Goal: Task Accomplishment & Management: Use online tool/utility

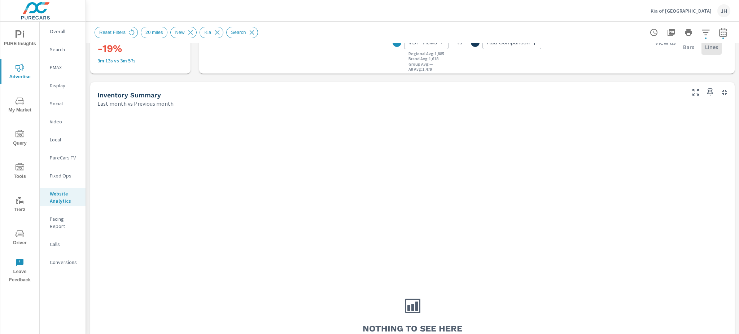
scroll to position [288, 0]
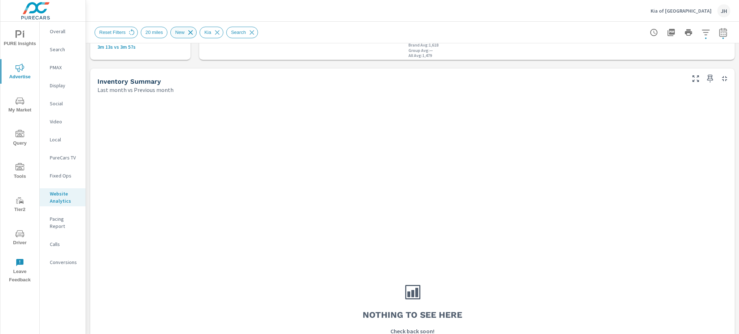
click at [188, 32] on icon at bounding box center [191, 33] width 8 height 8
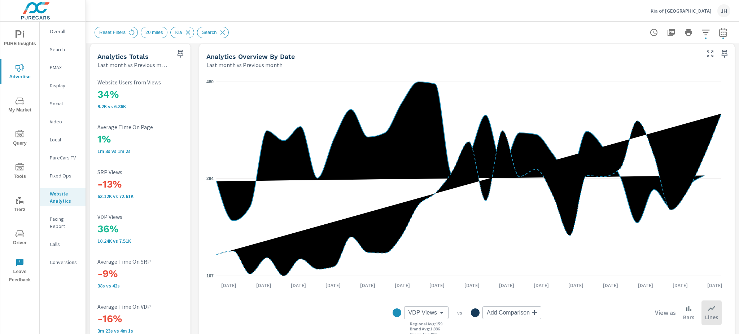
scroll to position [3, 0]
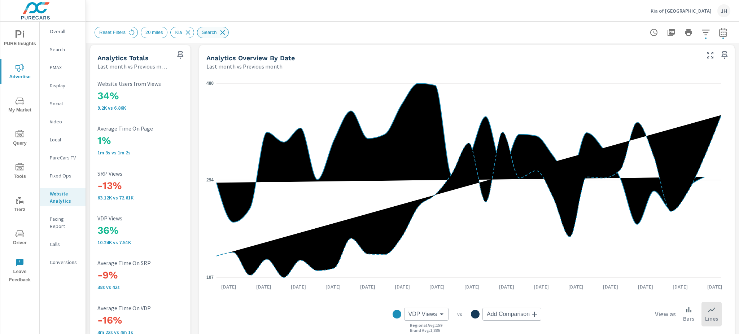
click at [220, 32] on icon at bounding box center [223, 33] width 8 height 8
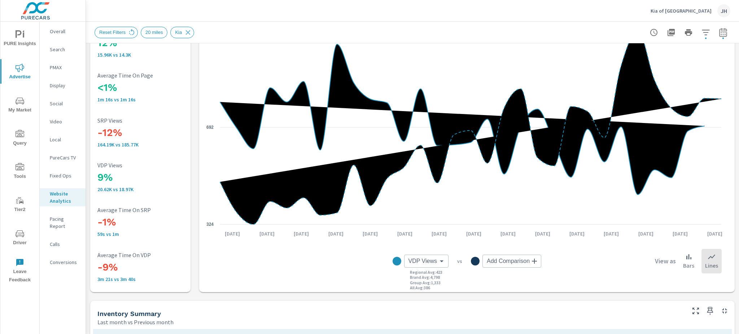
scroll to position [54, 0]
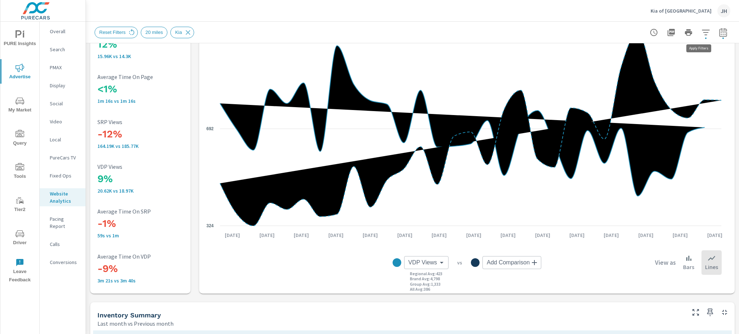
click at [702, 29] on icon "button" at bounding box center [706, 32] width 9 height 9
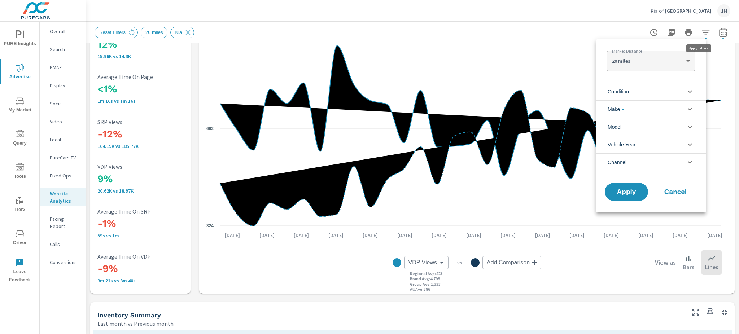
scroll to position [16, 0]
click at [689, 89] on icon "filter options" at bounding box center [690, 91] width 9 height 9
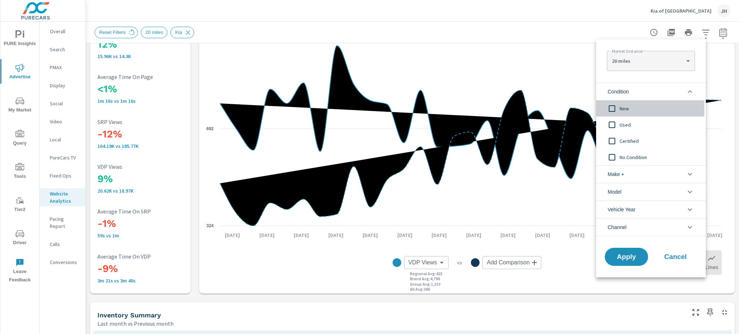
click at [613, 106] on input "filter options" at bounding box center [612, 108] width 15 height 15
click at [632, 258] on span "Apply" at bounding box center [627, 257] width 30 height 7
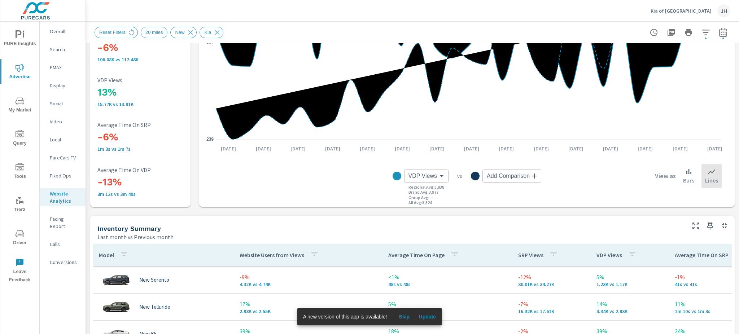
scroll to position [192, 0]
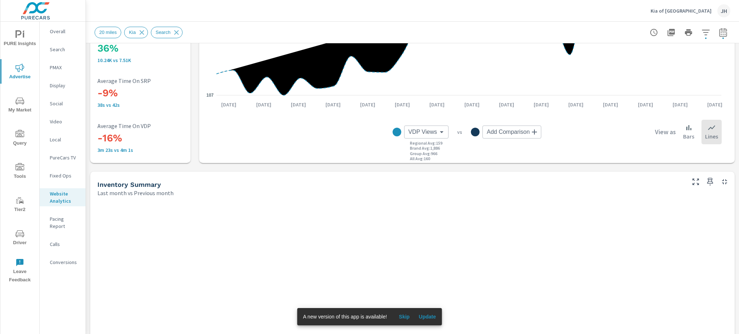
scroll to position [237, 0]
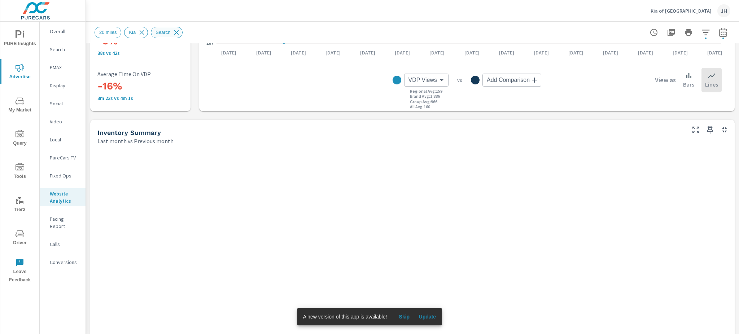
click at [176, 31] on icon at bounding box center [176, 32] width 5 height 5
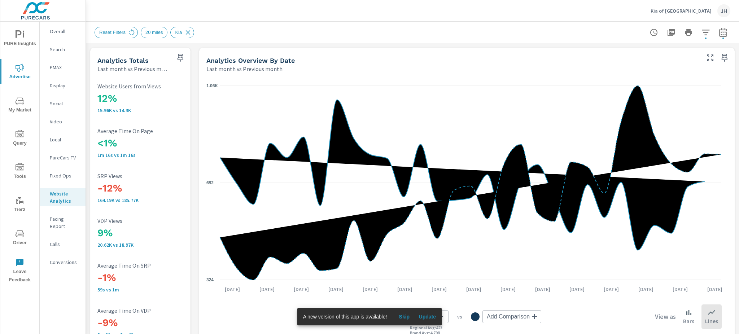
scroll to position [27, 0]
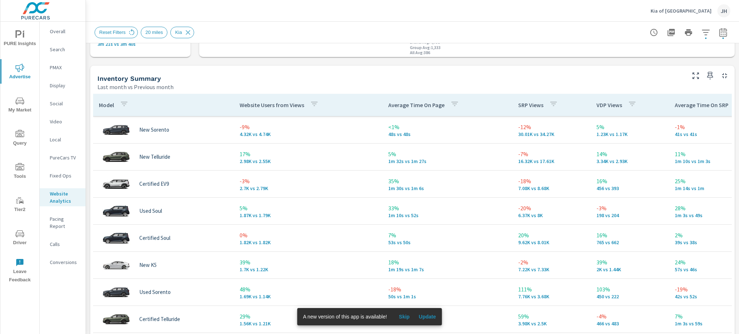
scroll to position [297, 0]
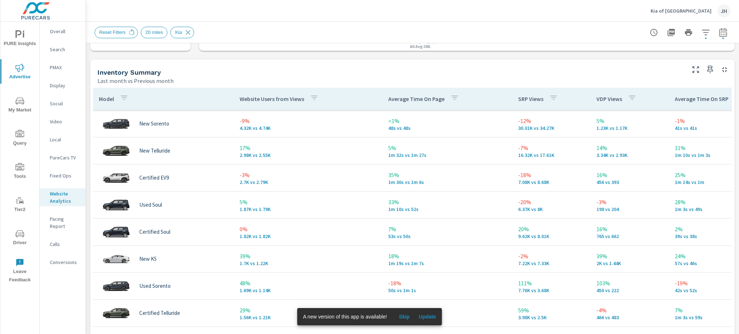
click at [634, 9] on div "Kia of North Austin JH" at bounding box center [413, 10] width 636 height 21
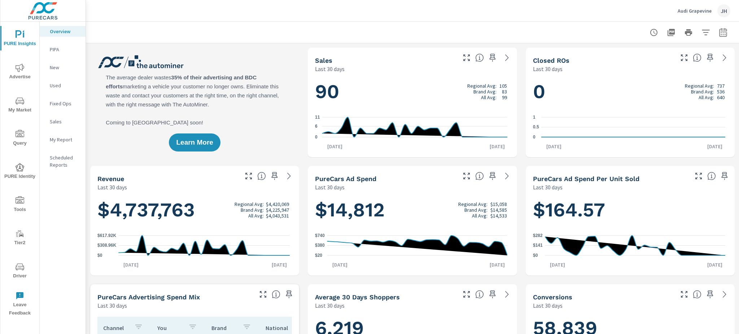
click at [14, 200] on span "Tools" at bounding box center [20, 205] width 35 height 18
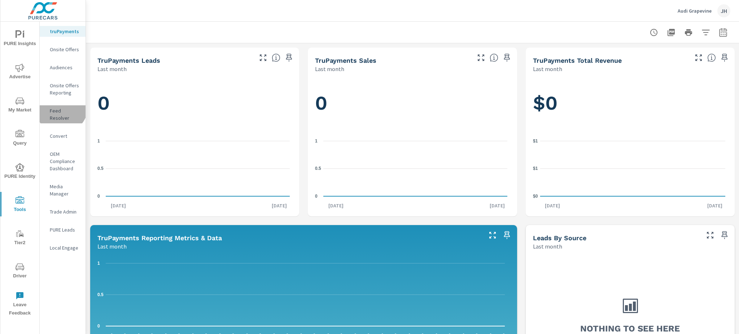
drag, startPoint x: 61, startPoint y: 107, endPoint x: 178, endPoint y: 5, distance: 155.1
click at [61, 108] on p "Feed Resolver" at bounding box center [65, 114] width 30 height 14
